Goal: Navigation & Orientation: Find specific page/section

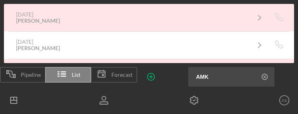
click at [296, 113] on nav "Icon/Menu Icon/Dashboard Dashboard Clients Product Templates CS Customer Servic…" at bounding box center [149, 100] width 298 height 27
